Goal: Use online tool/utility: Utilize a website feature to perform a specific function

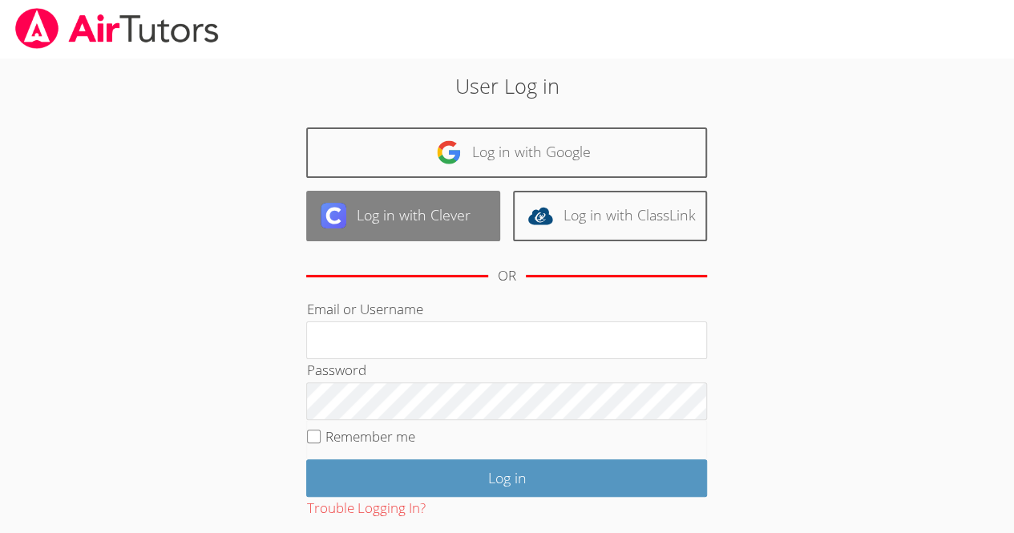
click at [414, 206] on link "Log in with Clever" at bounding box center [403, 216] width 194 height 50
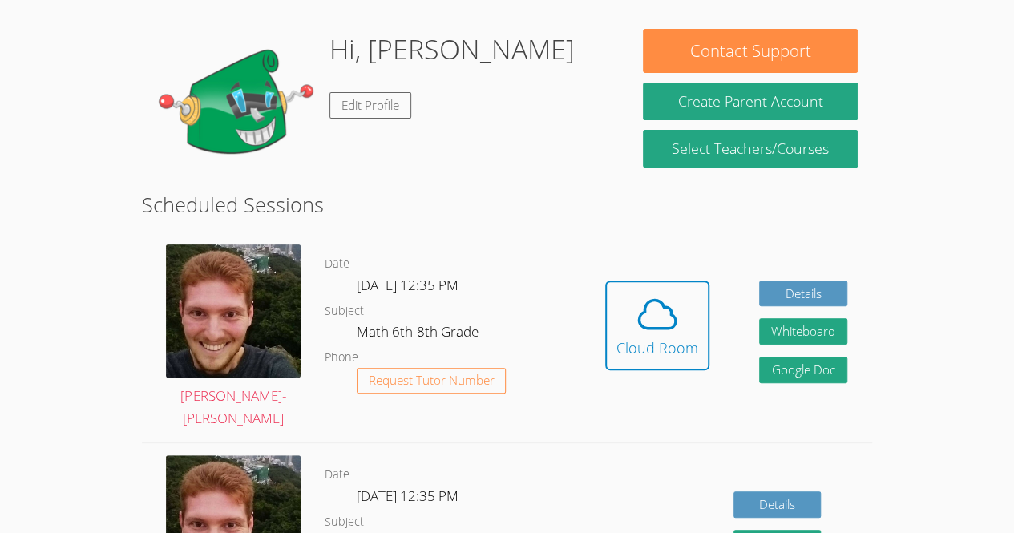
scroll to position [126, 0]
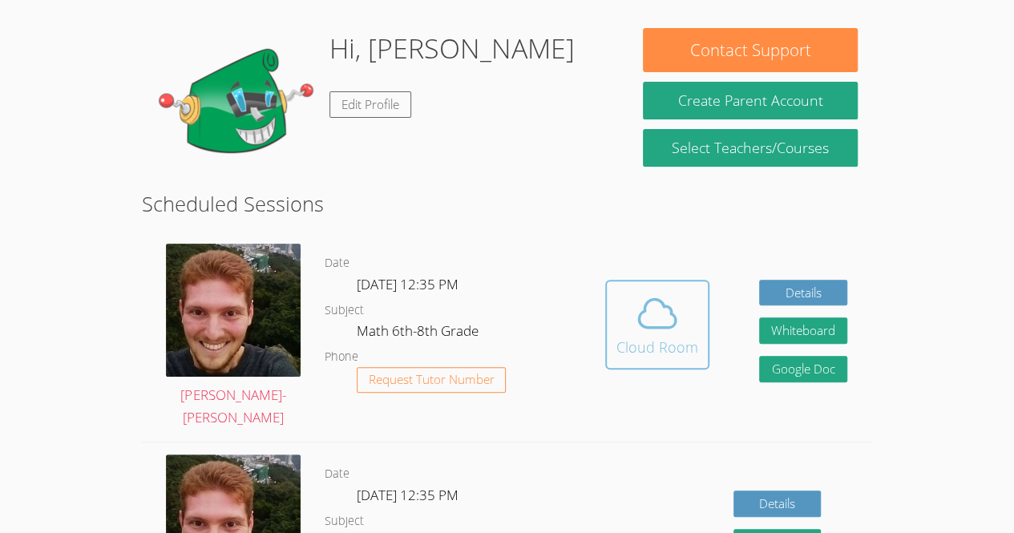
click at [657, 351] on div "Cloud Room" at bounding box center [657, 347] width 82 height 22
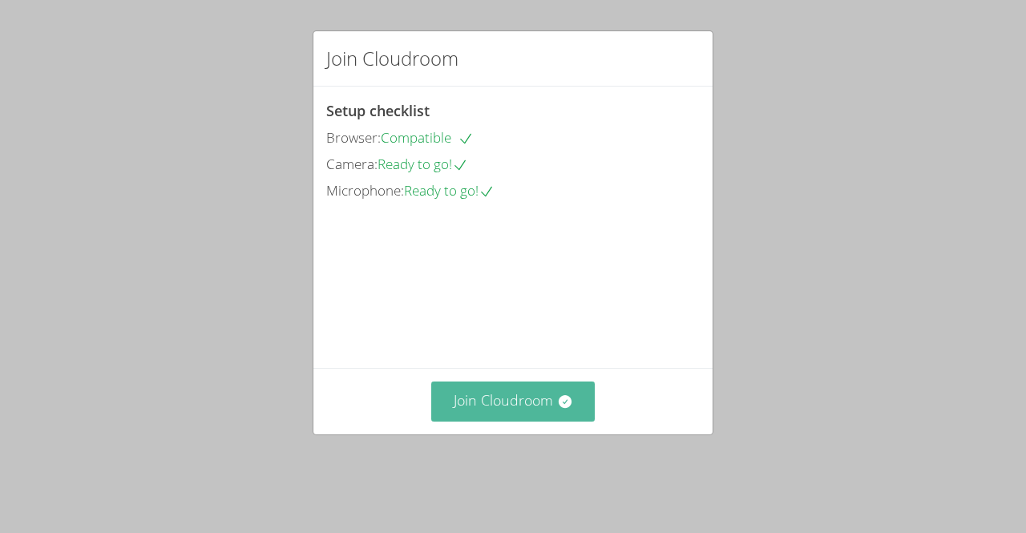
click at [563, 410] on icon at bounding box center [565, 402] width 16 height 16
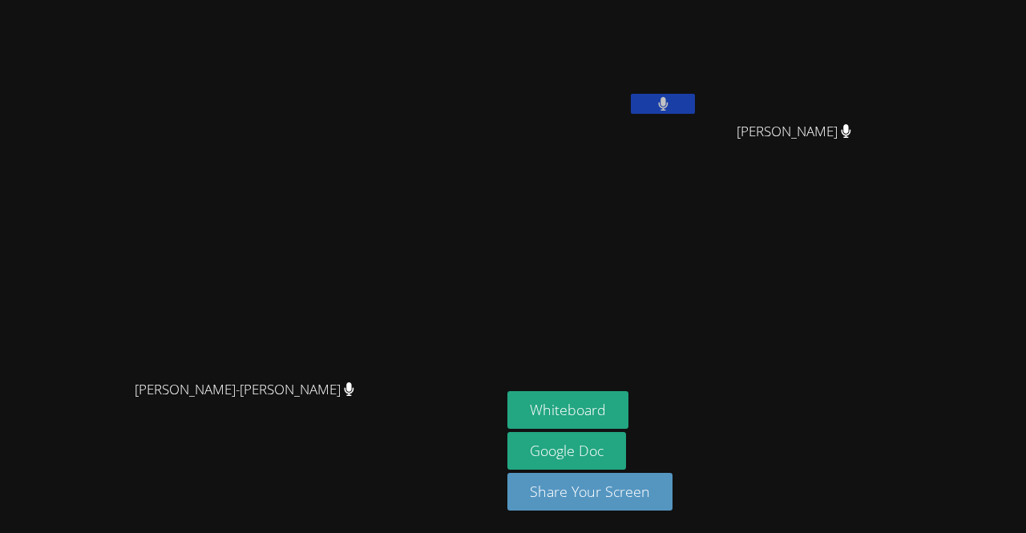
click at [695, 111] on button at bounding box center [663, 104] width 64 height 20
click at [628, 414] on button "Whiteboard" at bounding box center [567, 410] width 121 height 38
click at [628, 417] on button "Whiteboard" at bounding box center [567, 410] width 121 height 38
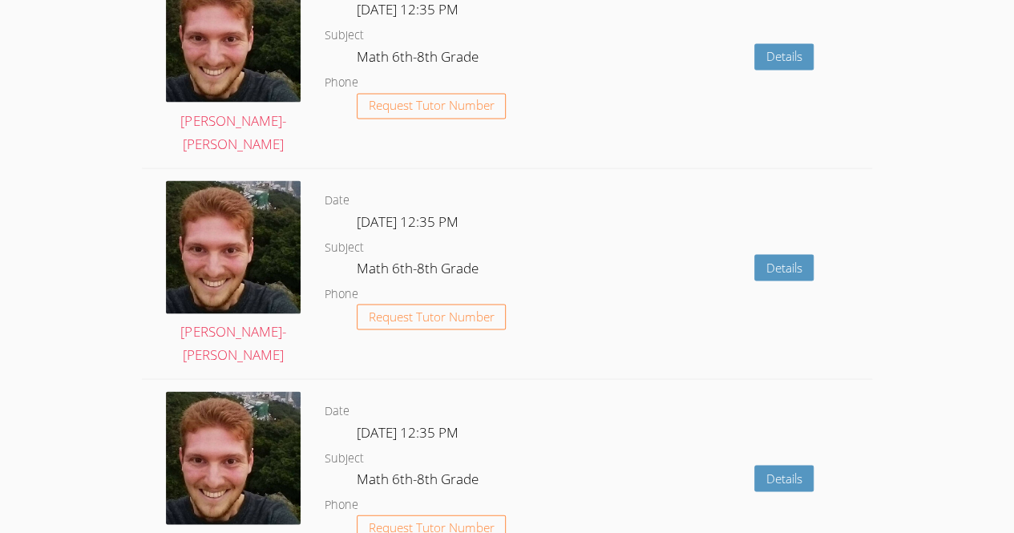
scroll to position [2151, 0]
